Goal: Information Seeking & Learning: Learn about a topic

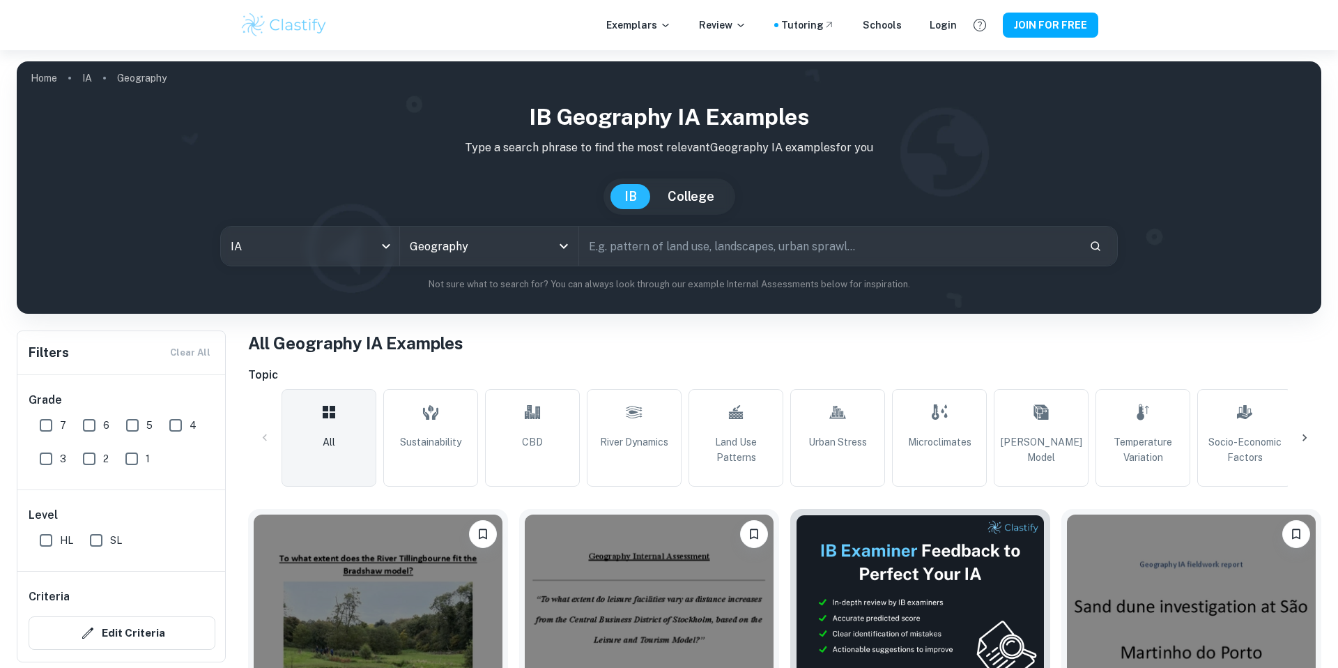
click at [626, 258] on input "text" at bounding box center [828, 245] width 499 height 39
type input "[GEOGRAPHIC_DATA]"
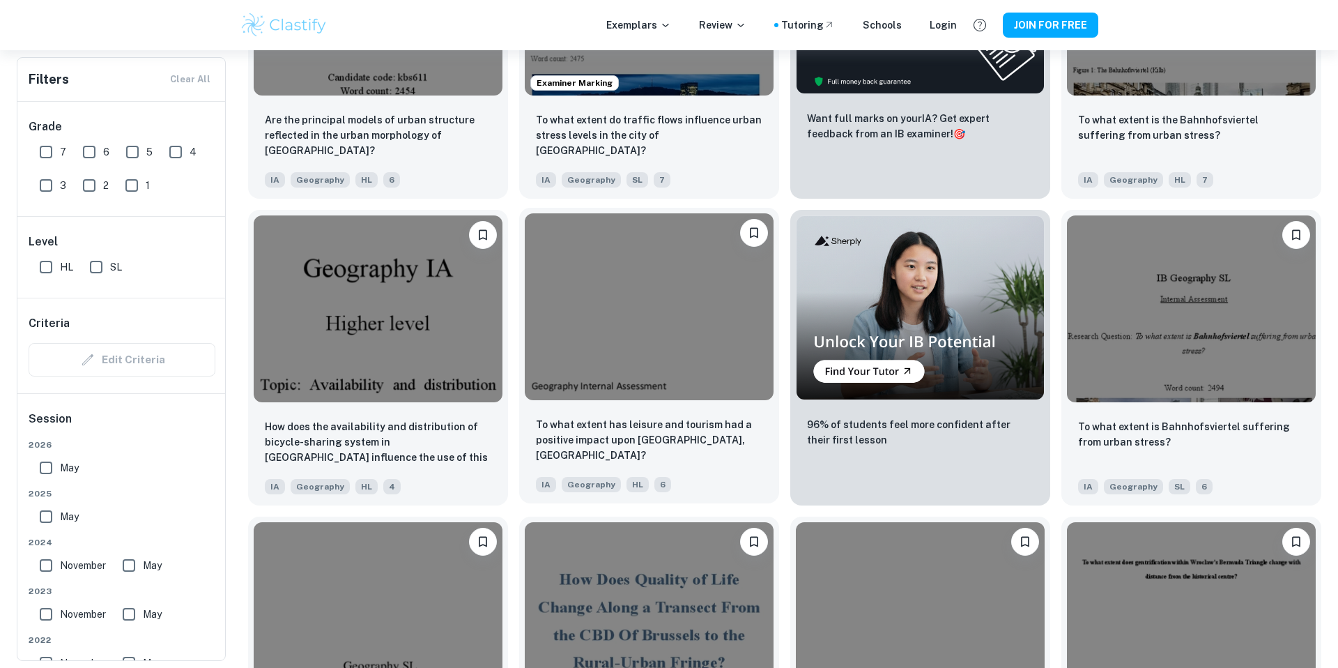
scroll to position [403, 0]
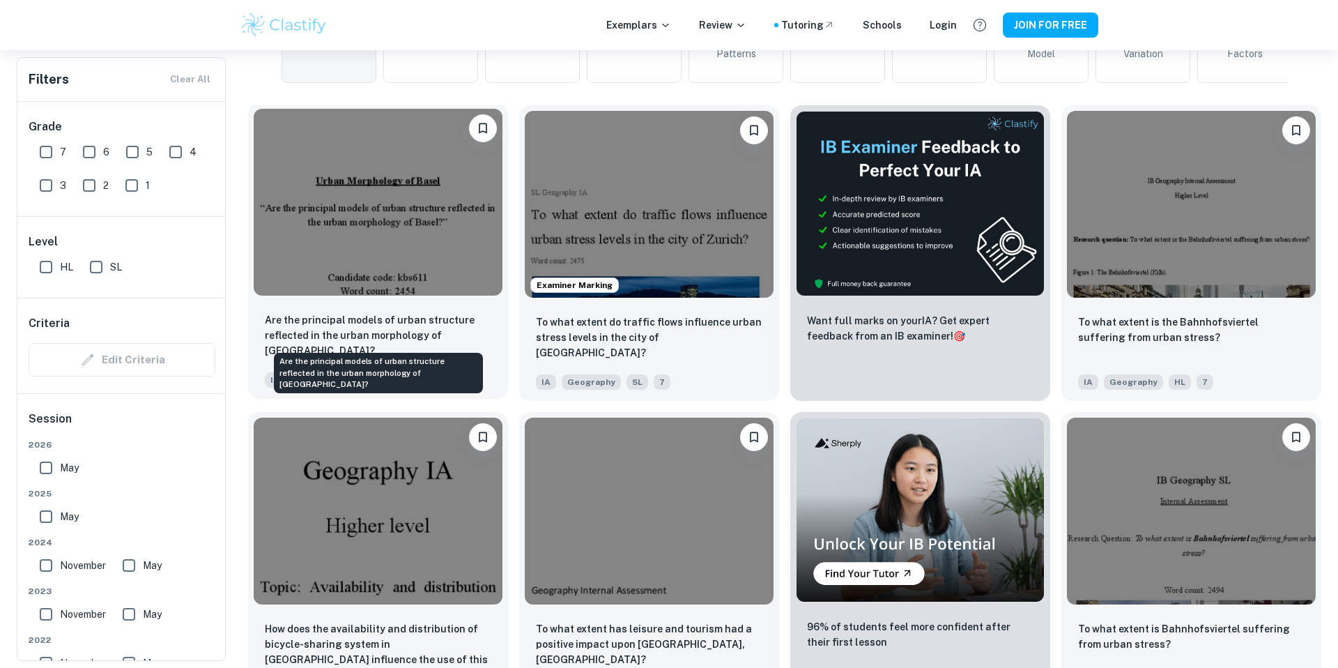
click at [419, 322] on p "Are the principal models of urban structure reflected in the urban morphology o…" at bounding box center [378, 335] width 226 height 46
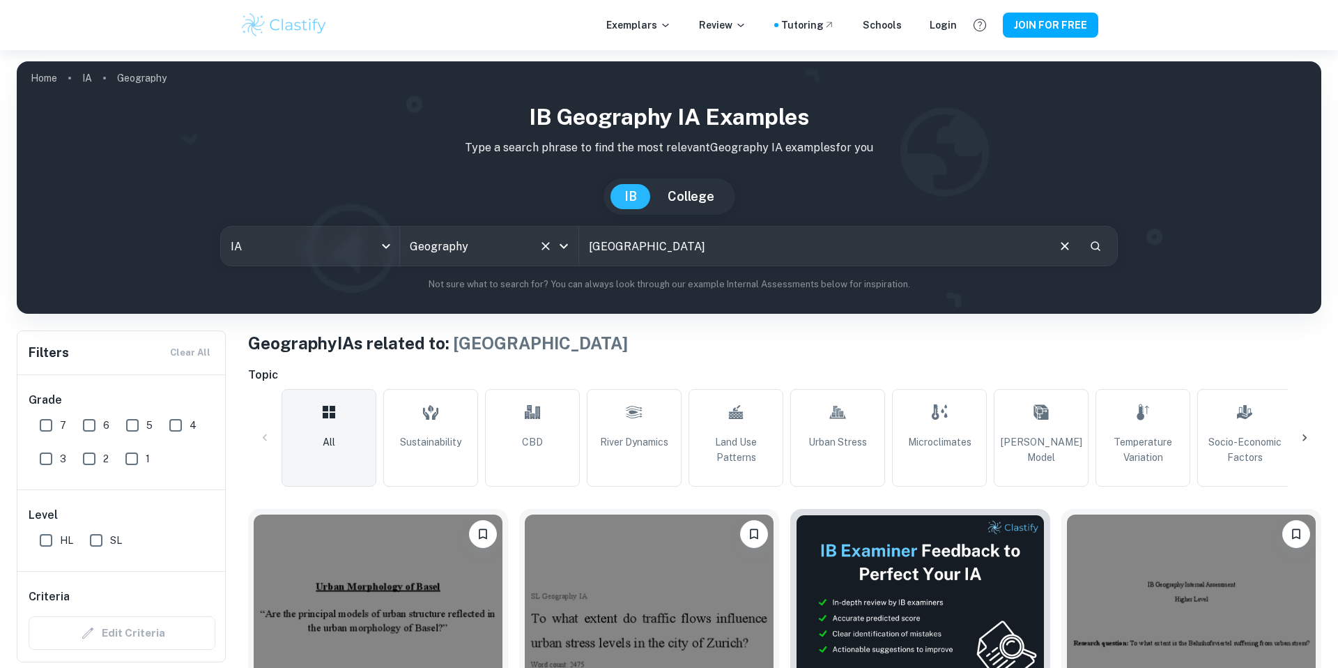
drag, startPoint x: 677, startPoint y: 259, endPoint x: 551, endPoint y: 252, distance: 126.4
click at [551, 252] on div "IA ia All Subjects Geography All Subjects [GEOGRAPHIC_DATA] ​" at bounding box center [669, 246] width 898 height 40
type input "z"
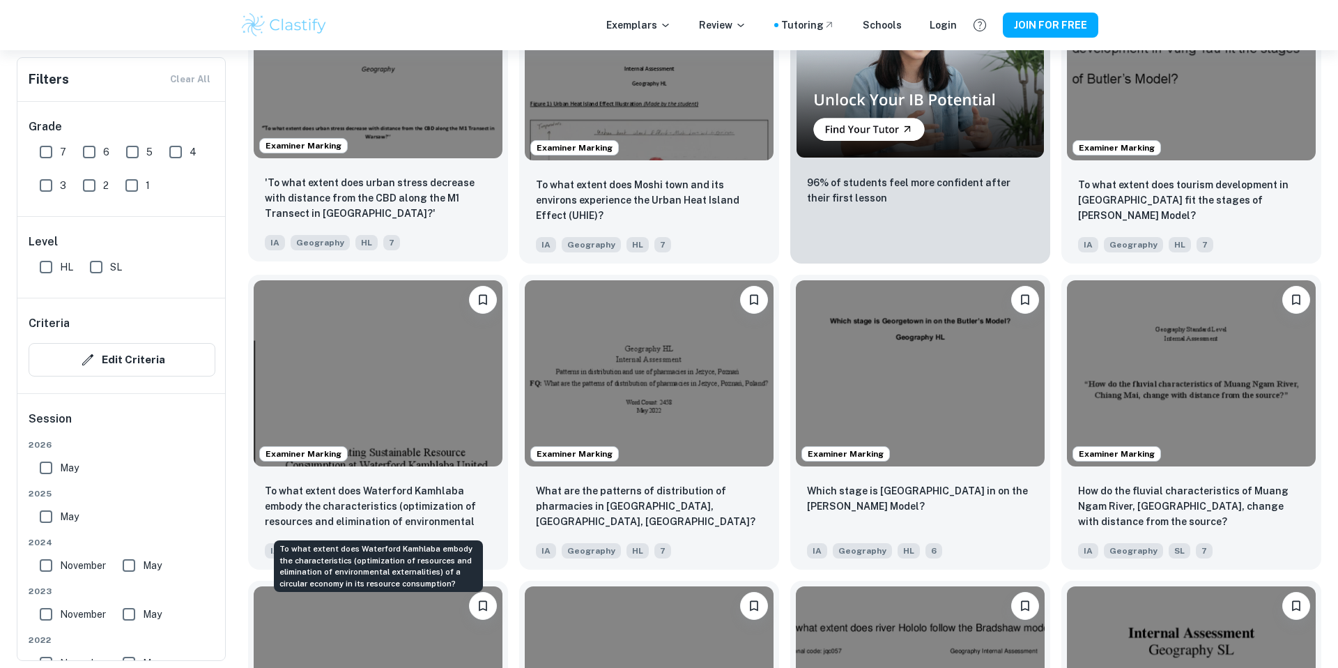
scroll to position [853, 0]
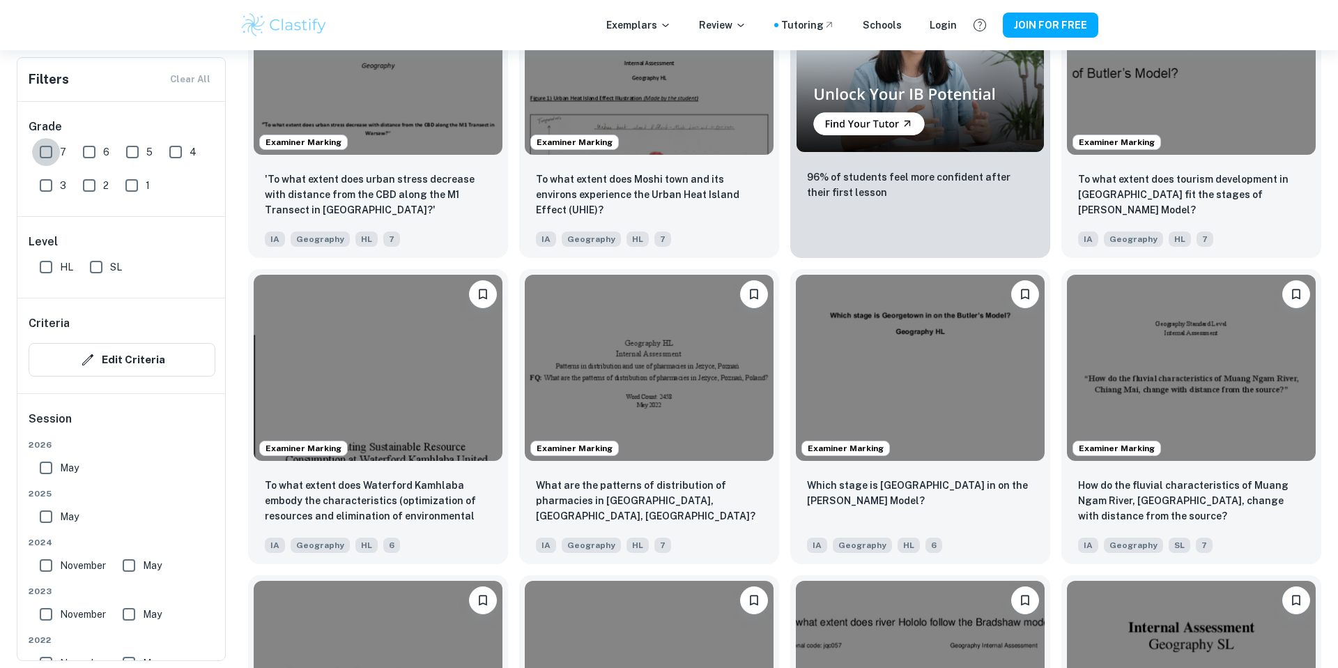
click at [46, 152] on input "7" at bounding box center [46, 152] width 28 height 28
checkbox input "true"
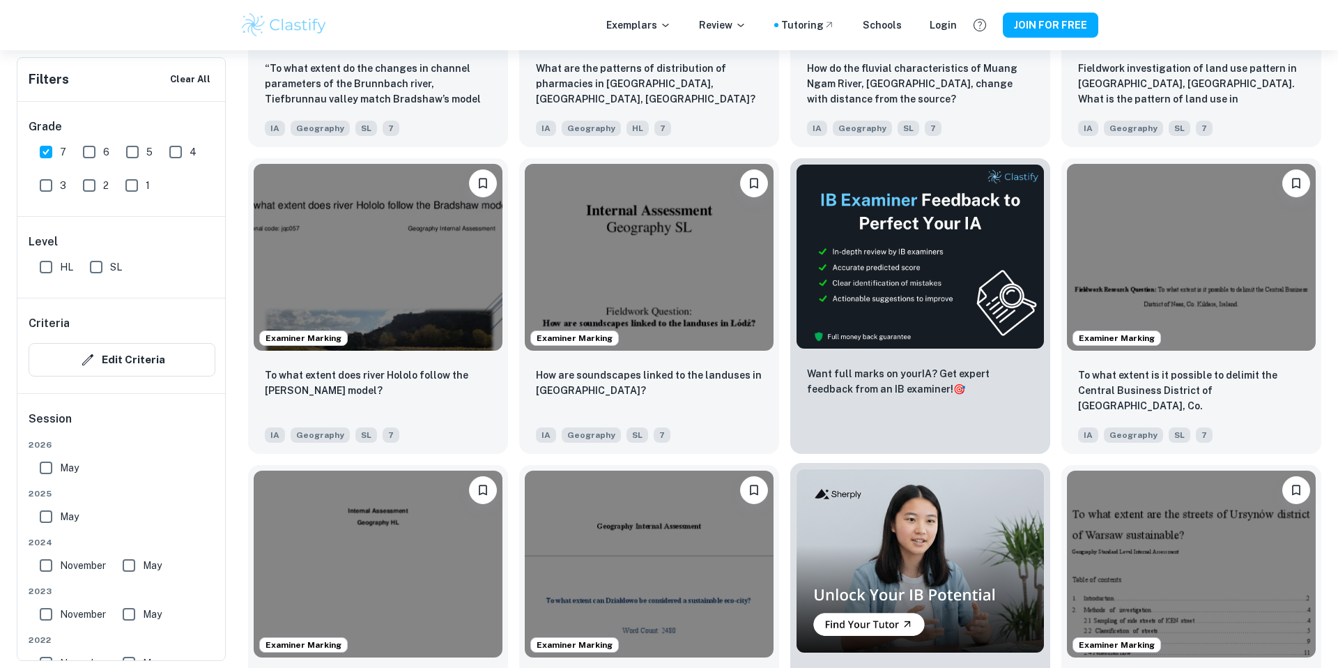
scroll to position [1610, 0]
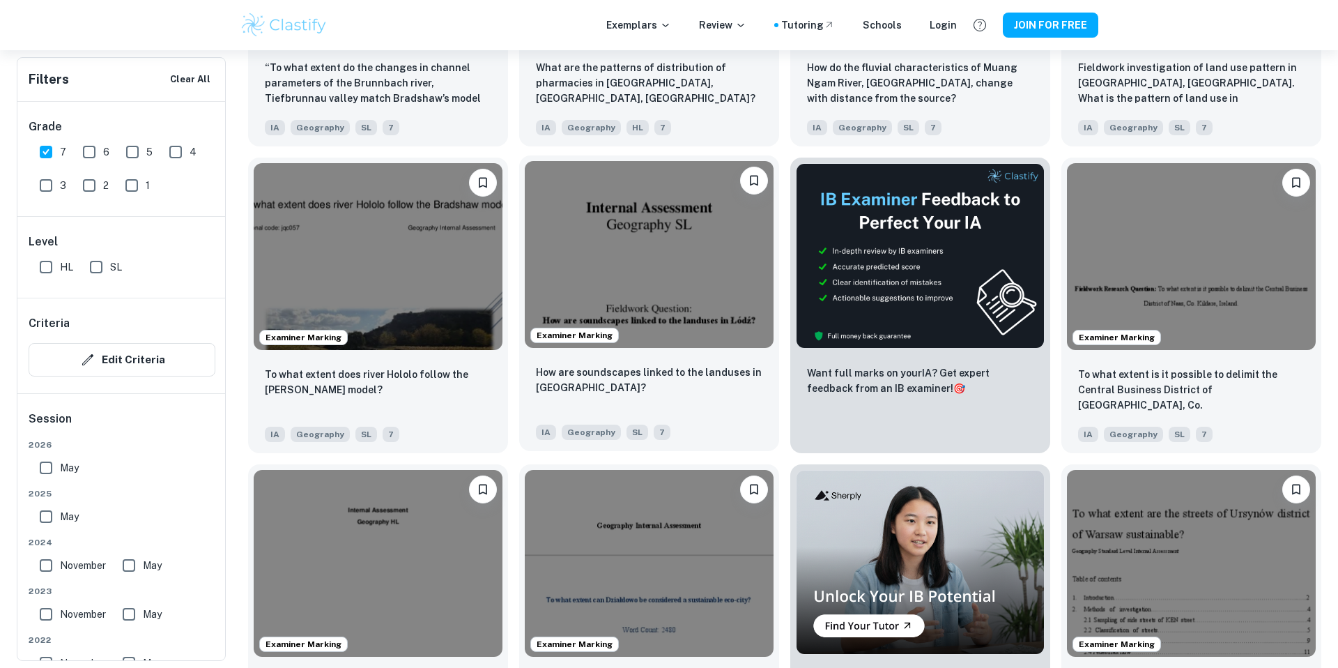
click at [739, 433] on div "IA Geography SL 7" at bounding box center [643, 428] width 226 height 22
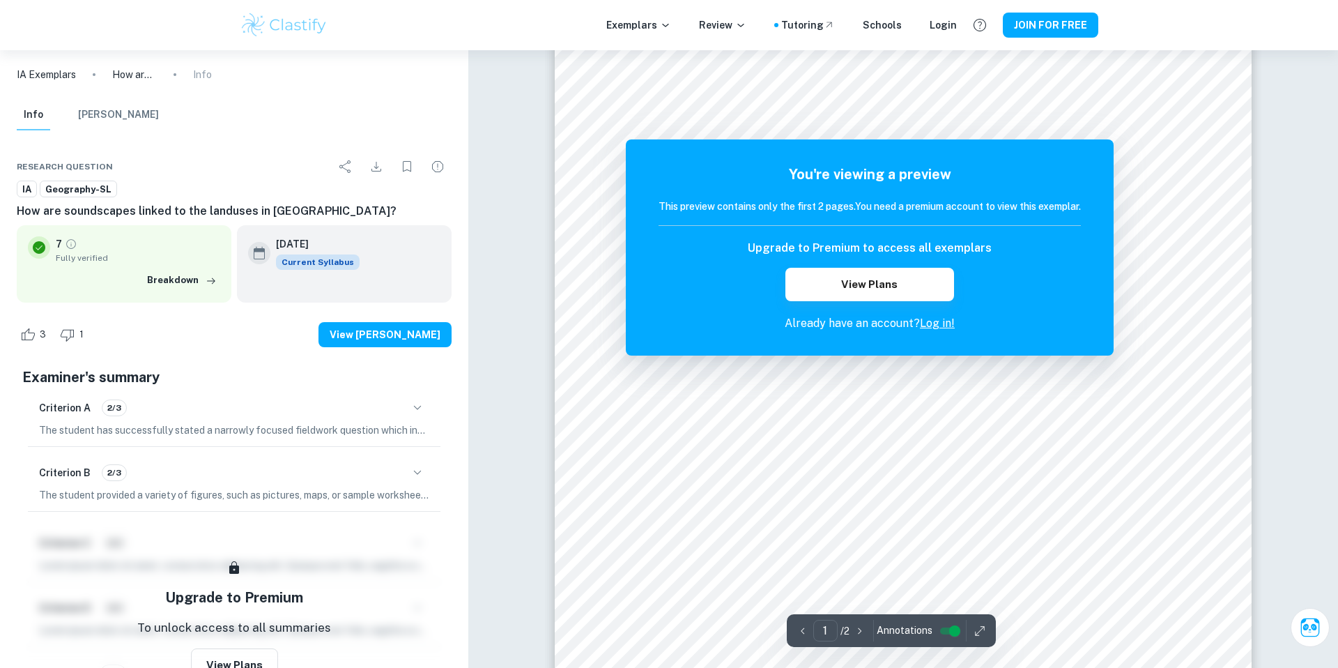
scroll to position [191, 0]
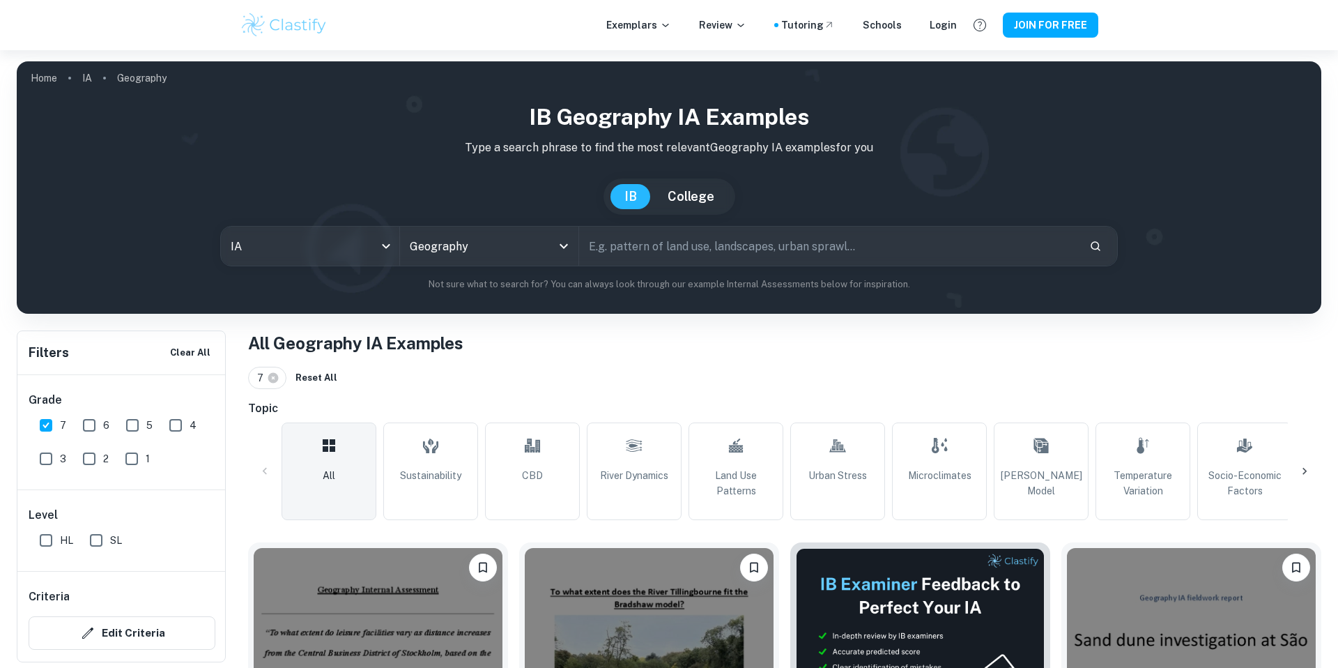
click at [673, 266] on div "IB Geography IA examples Type a search phrase to find the most relevant Geograp…" at bounding box center [669, 195] width 1282 height 191
click at [664, 251] on input "text" at bounding box center [828, 245] width 499 height 39
type input "[GEOGRAPHIC_DATA]"
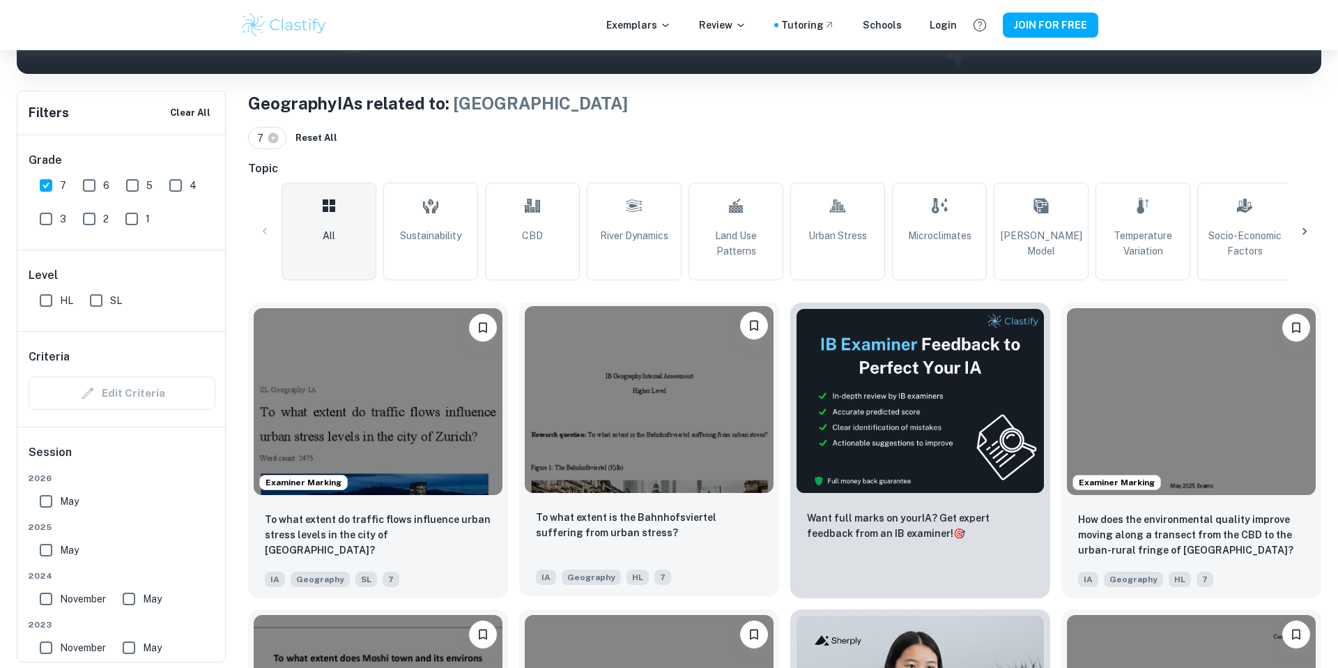
scroll to position [309, 0]
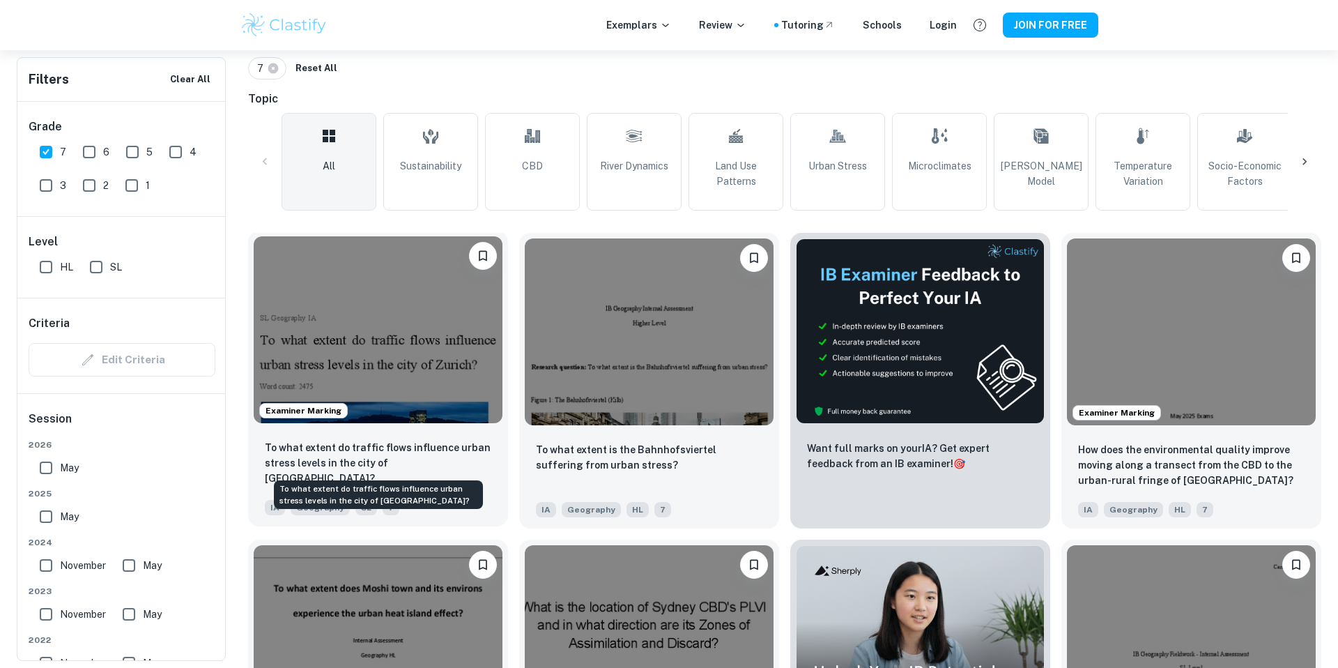
click at [356, 438] on div "To what extent do traffic flows influence urban stress levels in the city of [G…" at bounding box center [378, 478] width 260 height 98
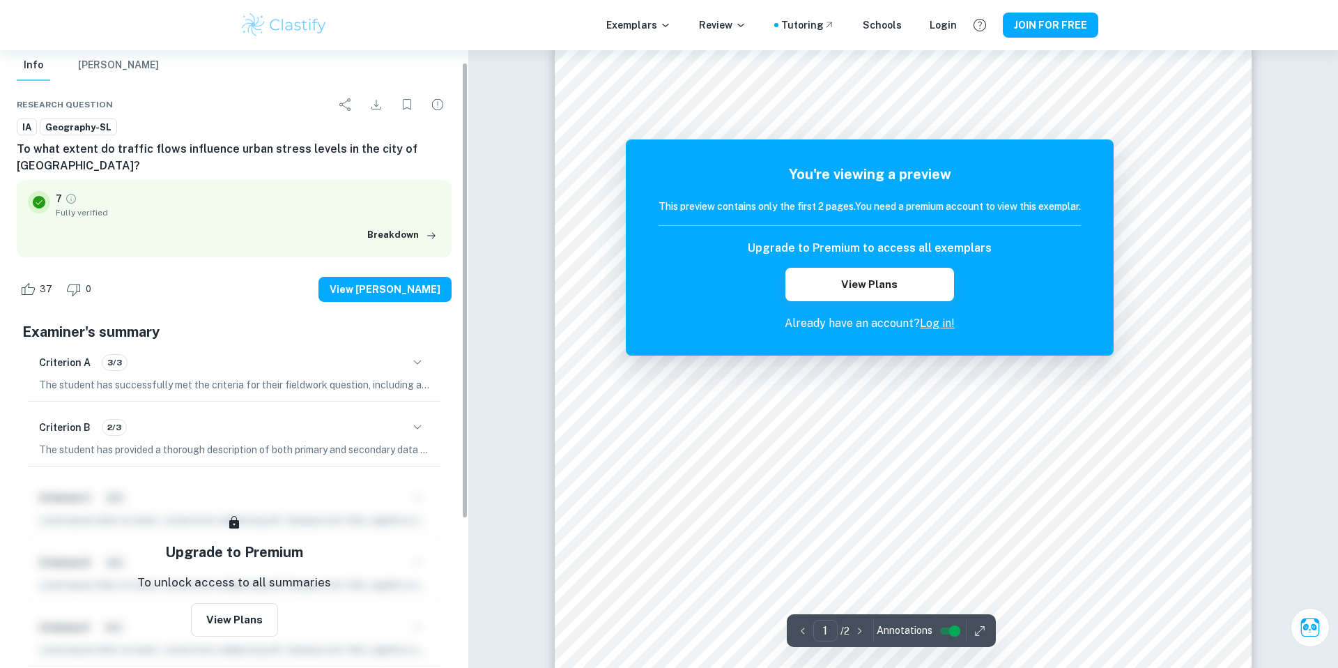
scroll to position [63, 0]
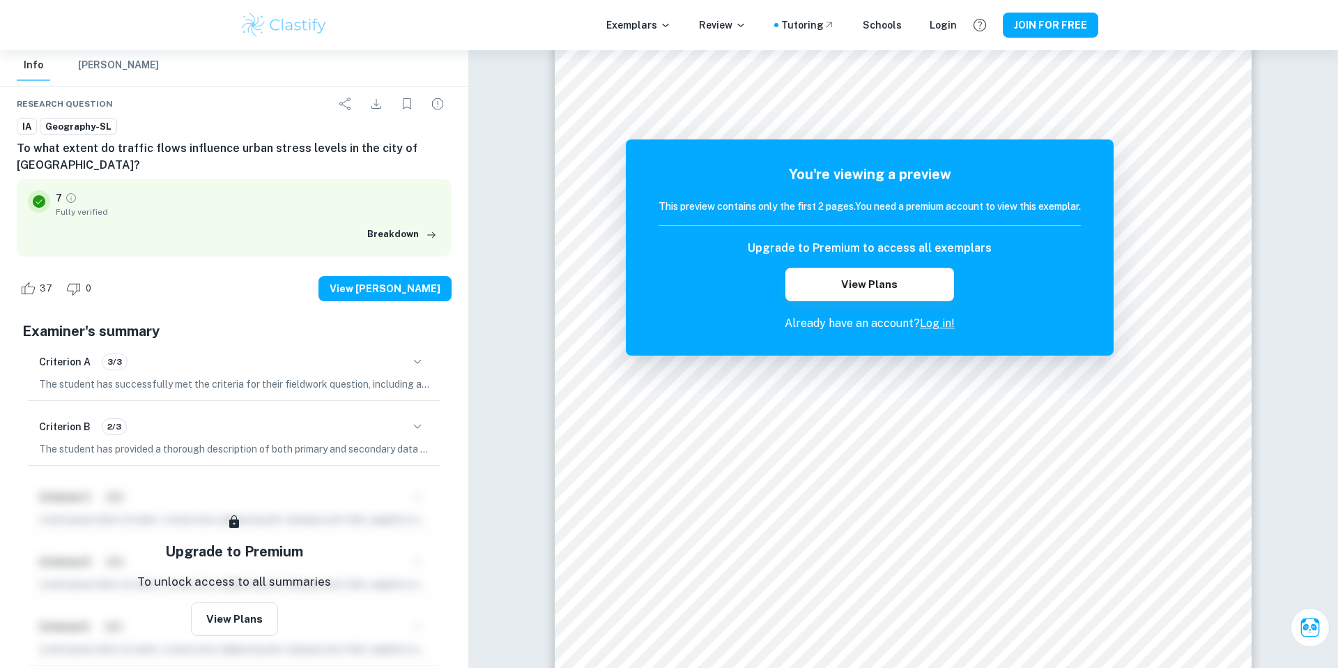
click at [392, 421] on div "Criterion B 2/3" at bounding box center [234, 427] width 390 height 24
click at [415, 418] on icon "button" at bounding box center [417, 426] width 17 height 17
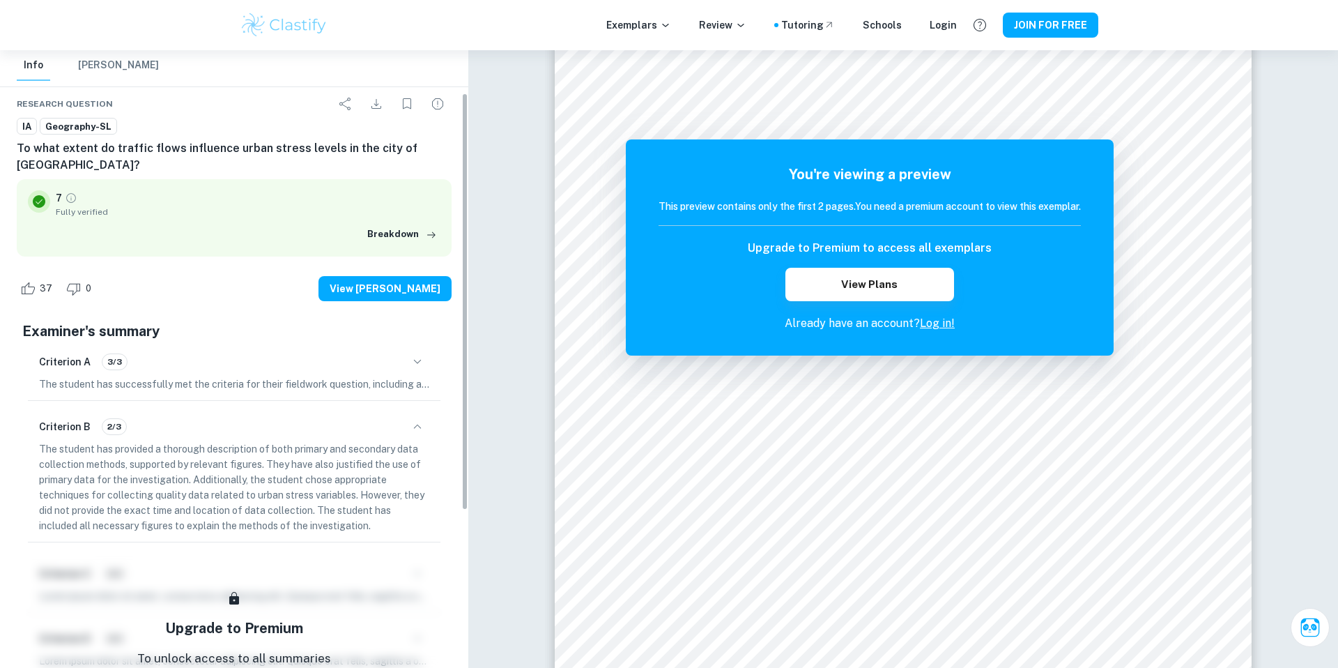
click at [415, 418] on icon "button" at bounding box center [417, 426] width 17 height 17
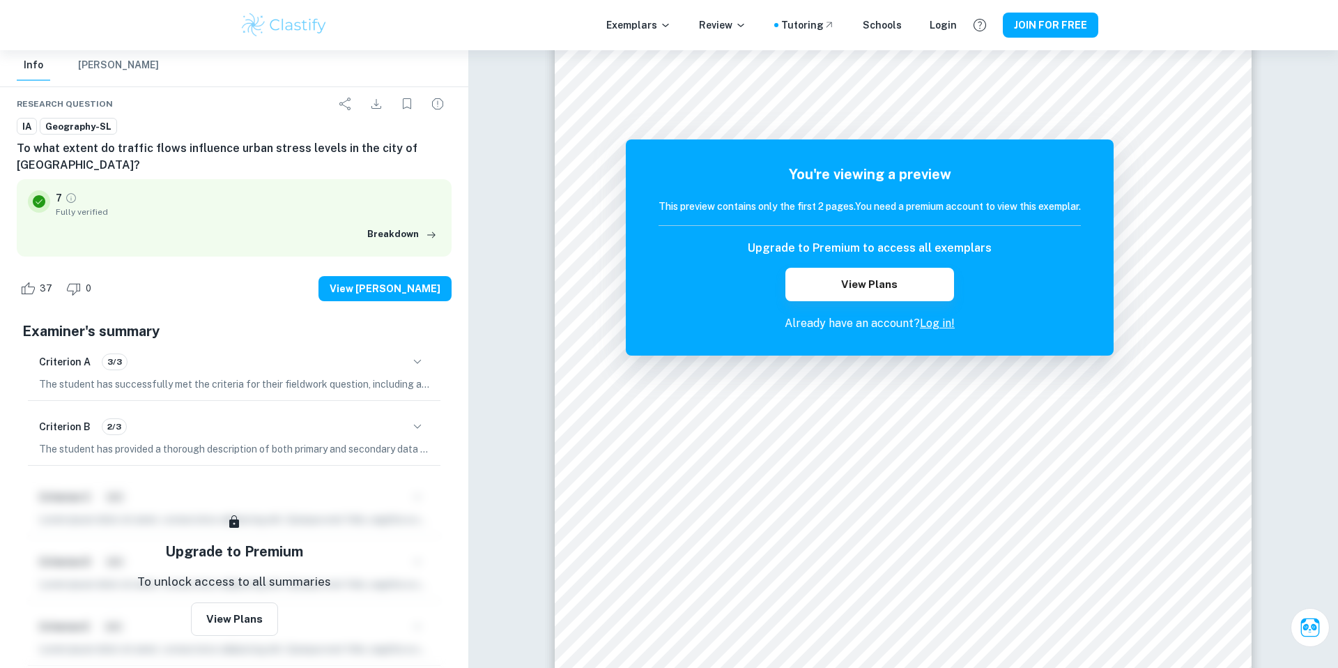
click at [413, 353] on icon "button" at bounding box center [417, 361] width 17 height 17
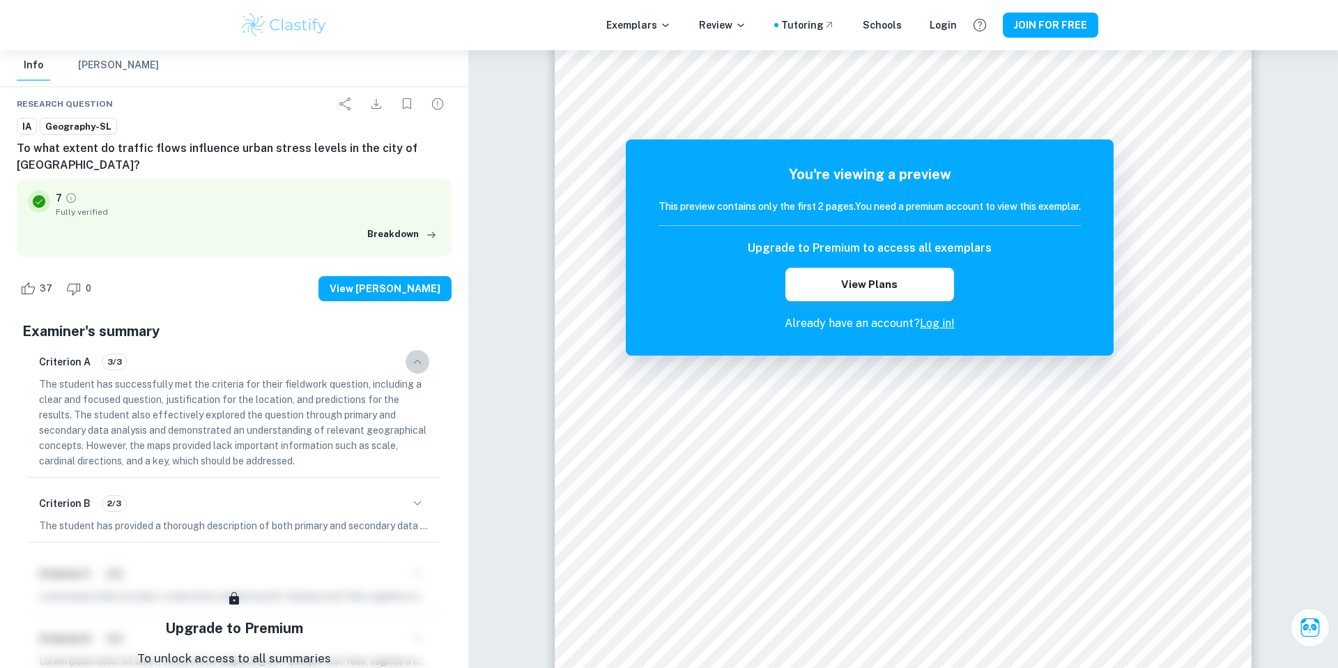
click at [413, 353] on icon "button" at bounding box center [417, 361] width 17 height 17
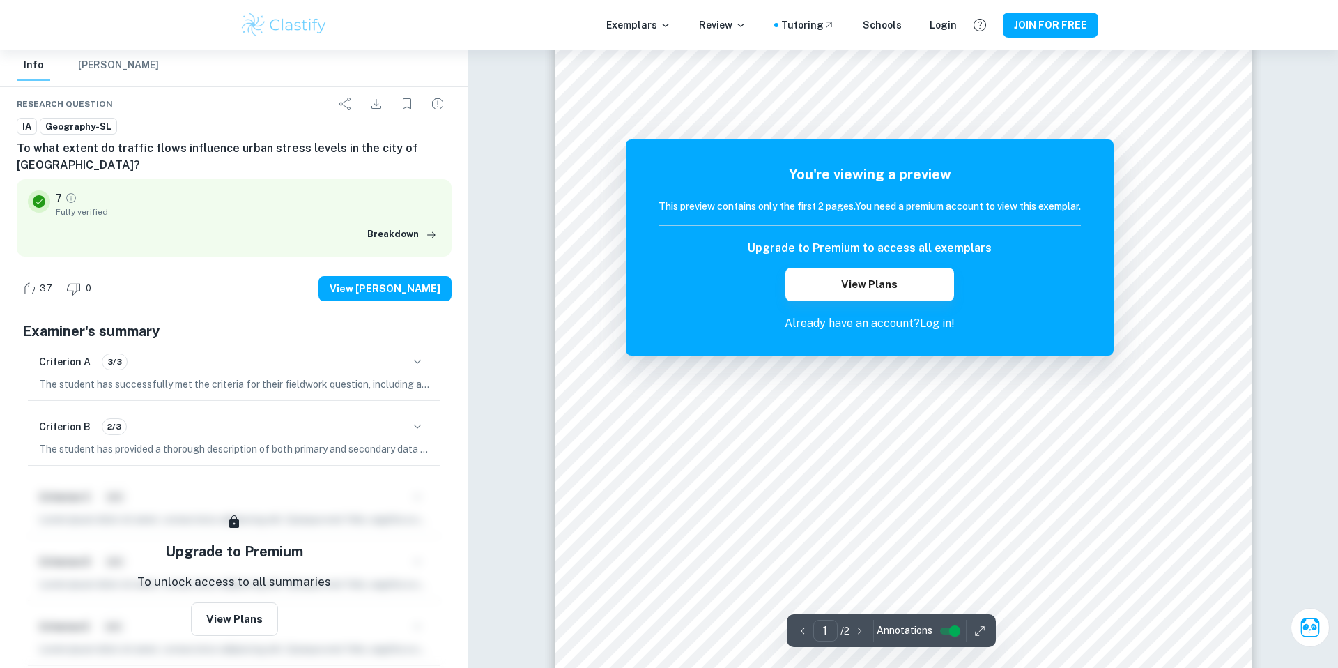
scroll to position [233, 0]
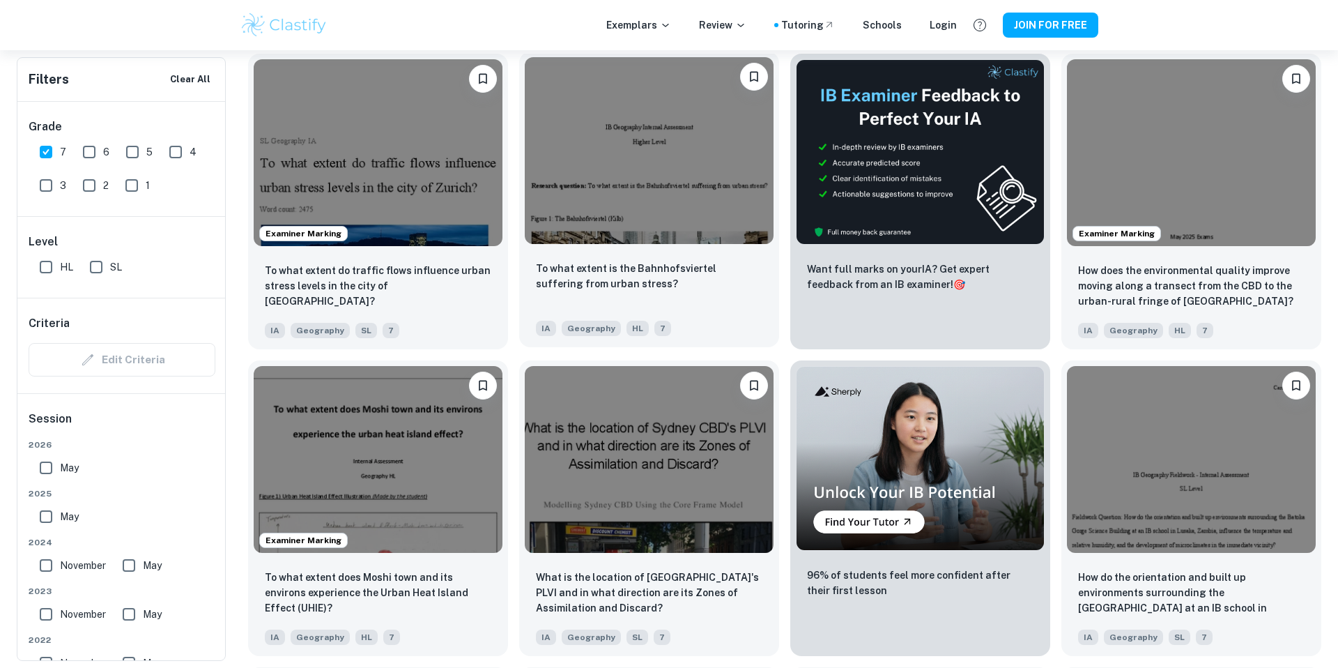
scroll to position [515, 0]
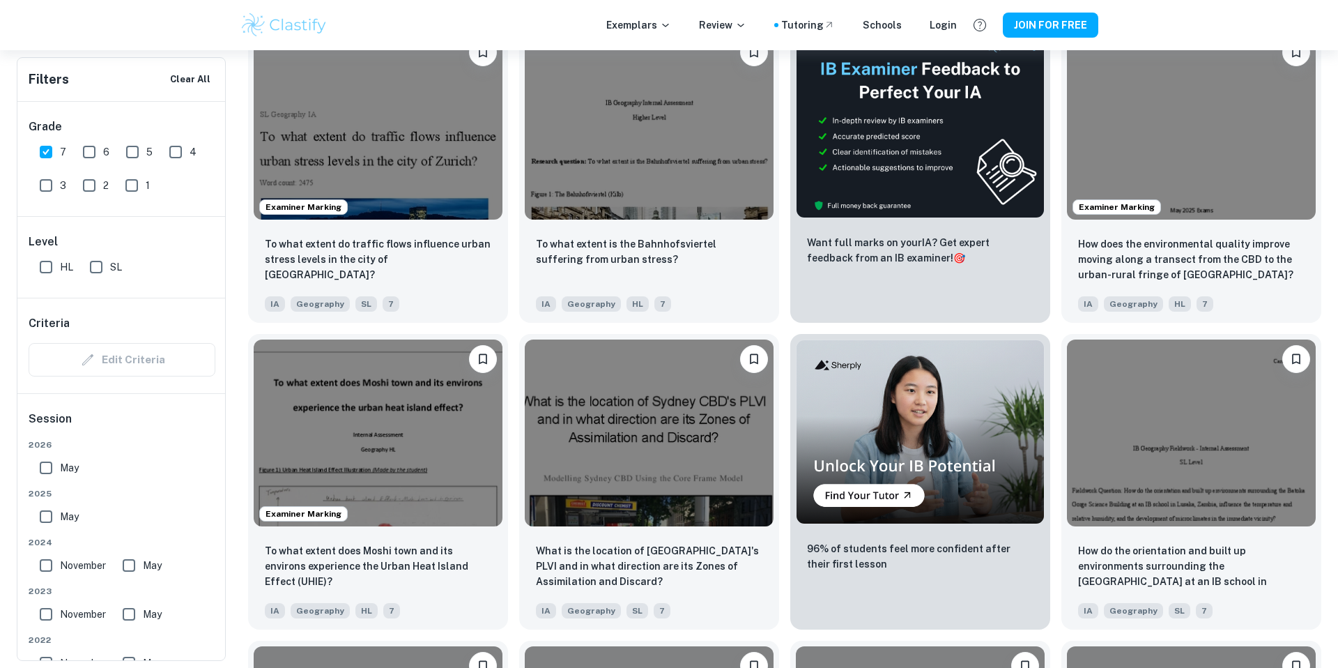
click at [52, 151] on input "7" at bounding box center [46, 152] width 28 height 28
checkbox input "false"
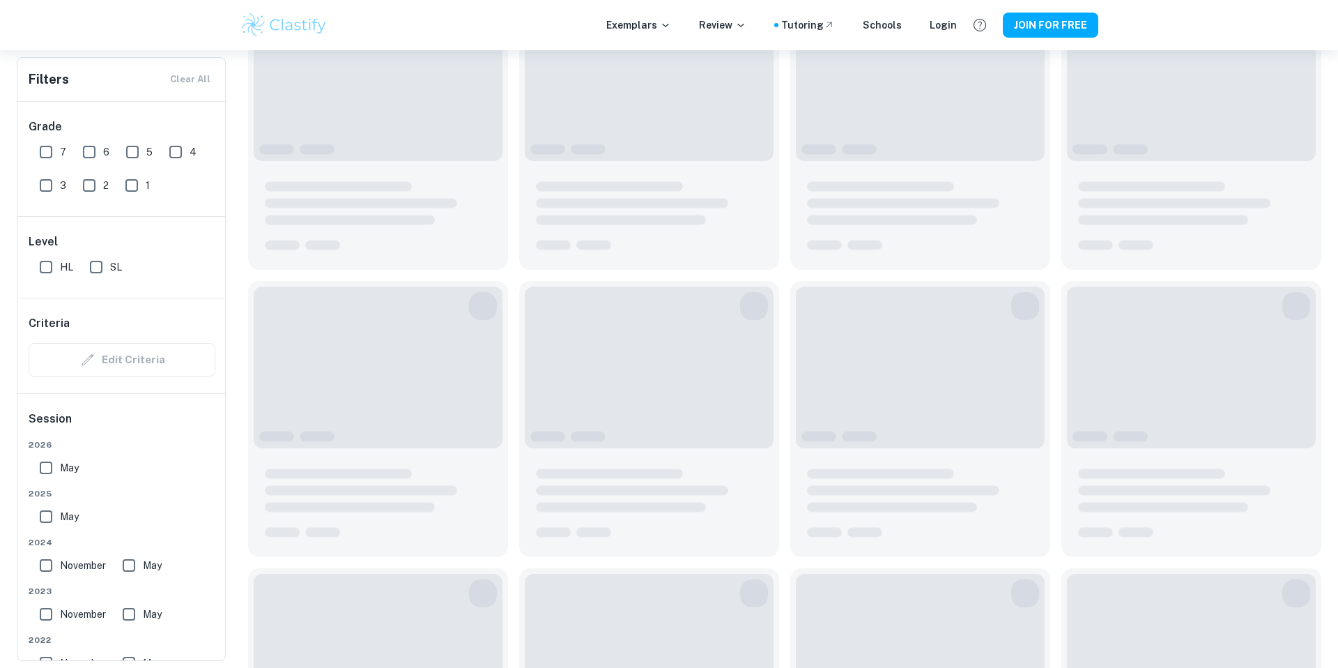
scroll to position [482, 0]
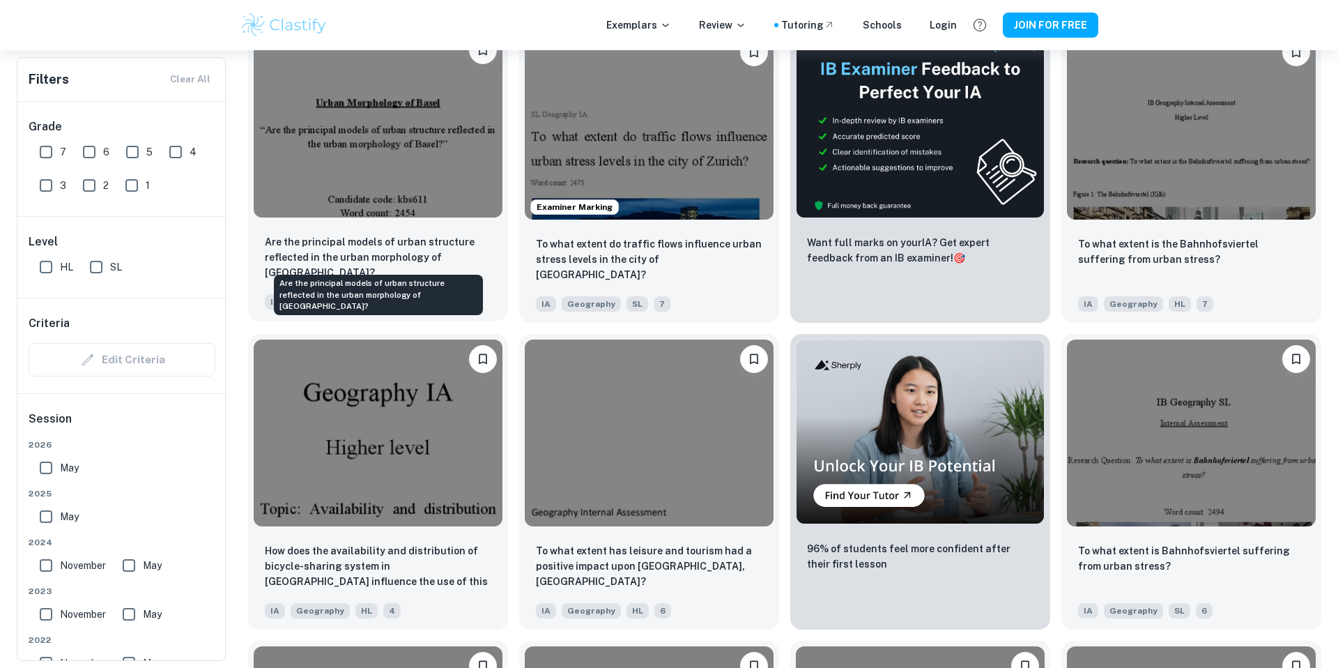
click at [407, 252] on p "Are the principal models of urban structure reflected in the urban morphology o…" at bounding box center [378, 257] width 226 height 46
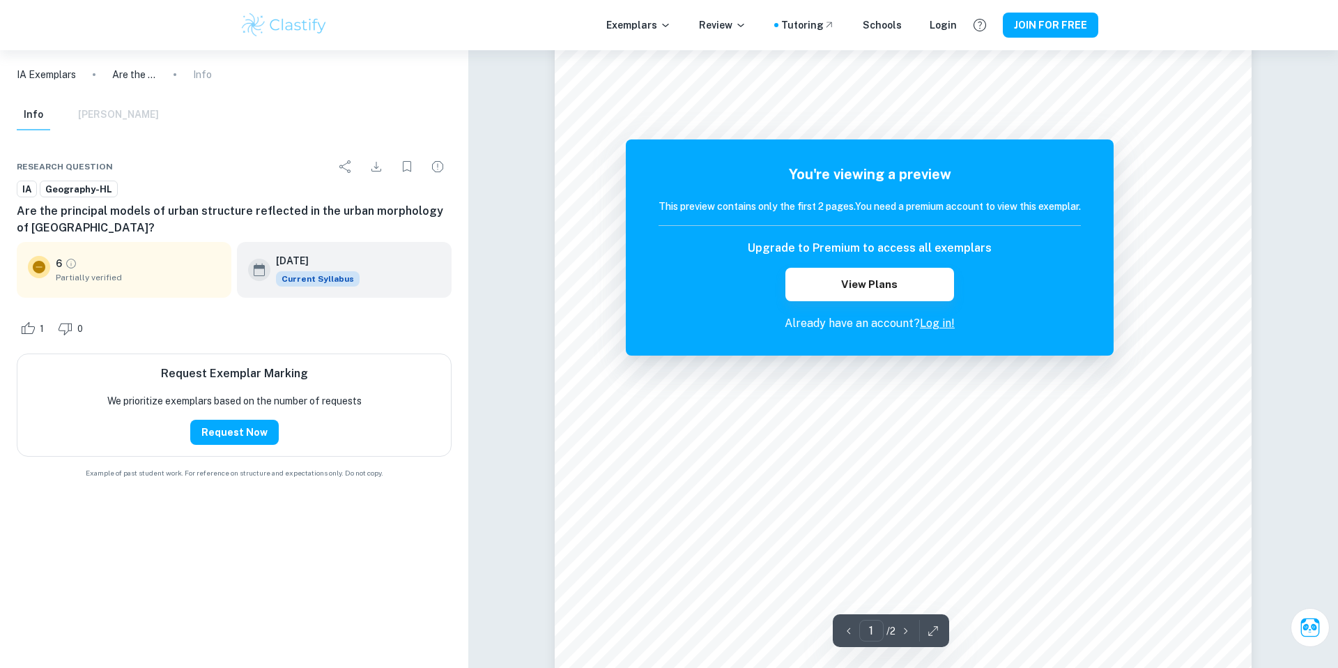
scroll to position [188, 0]
